Goal: Information Seeking & Learning: Learn about a topic

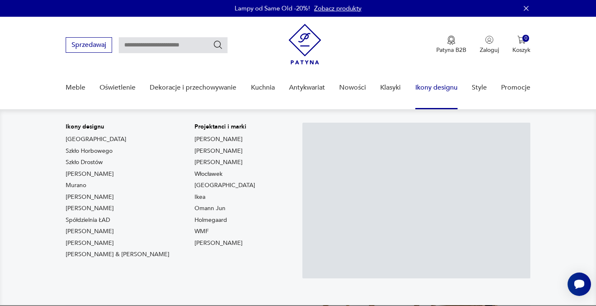
click at [438, 86] on link "Ikony designu" at bounding box center [436, 87] width 42 height 32
